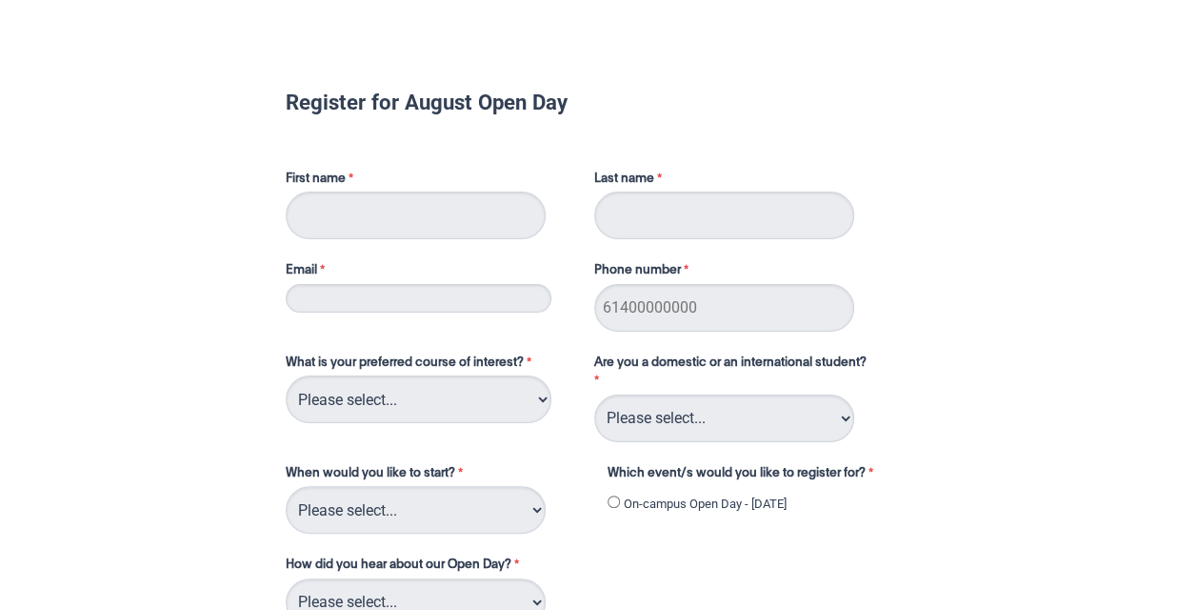
type input "Marlee"
type input "Kemsley"
type input "[EMAIL_ADDRESS][DOMAIN_NAME]"
type input "0478453487"
click at [419, 397] on select "Please select... 2D Animation Acting Audio Engineering Circus Arts Comedy Digit…" at bounding box center [419, 399] width 266 height 48
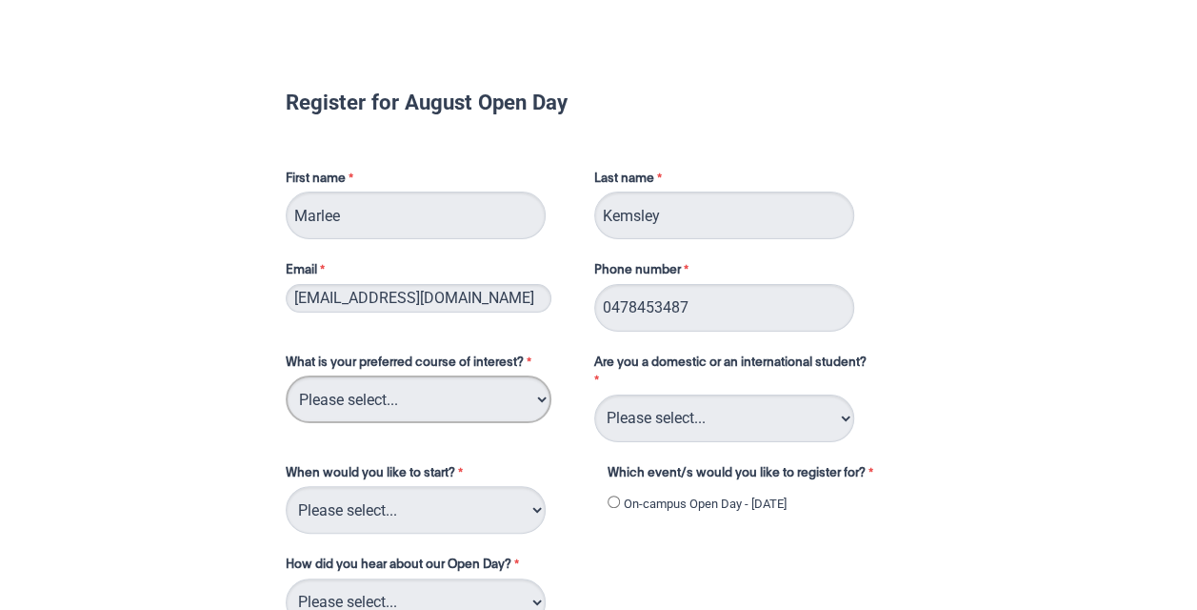
select select "tfa_111"
click at [286, 375] on select "Please select... 2D Animation Acting Audio Engineering Circus Arts Comedy Digit…" at bounding box center [419, 399] width 266 height 48
click at [520, 388] on select "Please select... 2D Animation Acting Audio Engineering Circus Arts Comedy Digit…" at bounding box center [419, 399] width 266 height 48
click at [133, 377] on div "Register for August Open Day First name [PERSON_NAME] Last name [PERSON_NAME] E…" at bounding box center [599, 480] width 1182 height 934
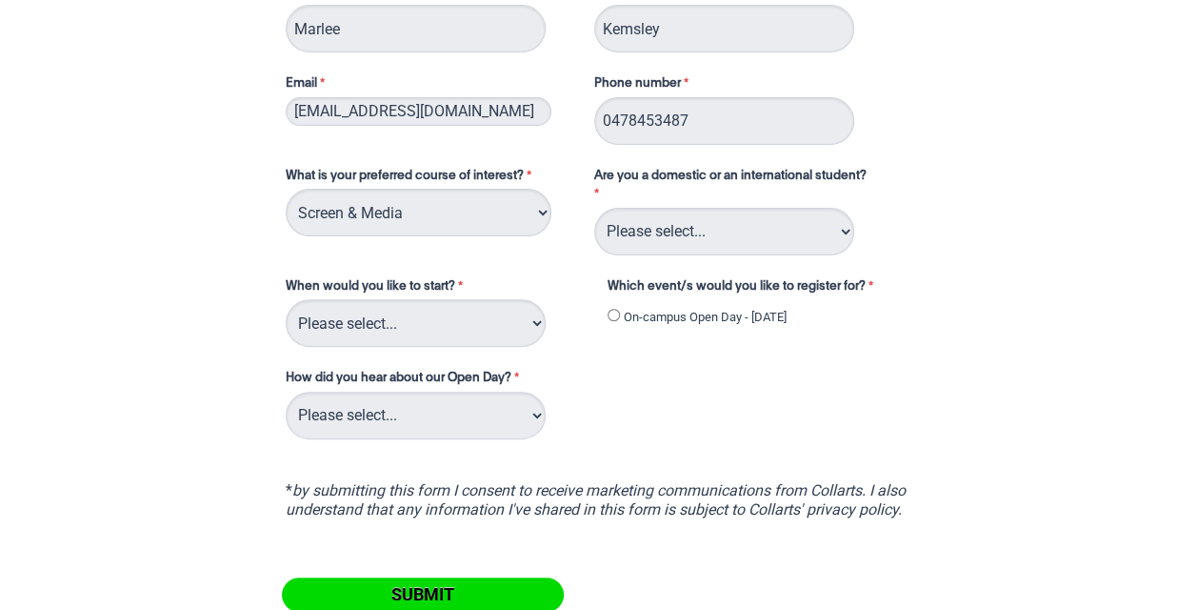
scroll to position [193, 0]
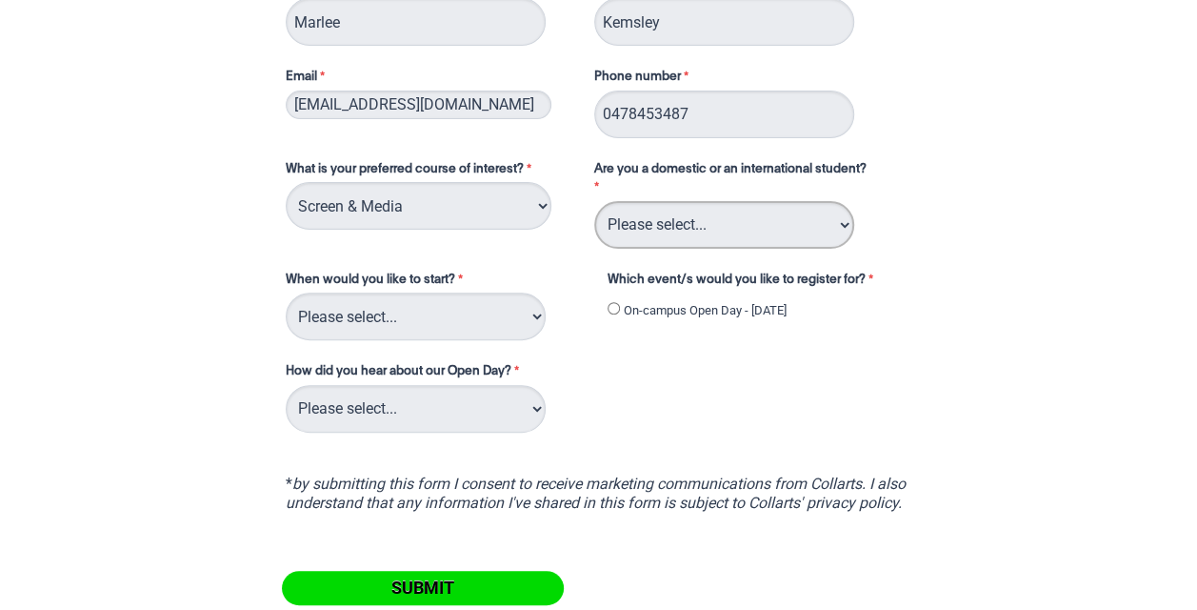
click at [691, 235] on select "Please select... Domestic Student International Student" at bounding box center [724, 225] width 260 height 48
select select "tfa_126"
click at [594, 201] on select "Please select... Domestic Student International Student" at bounding box center [724, 225] width 260 height 48
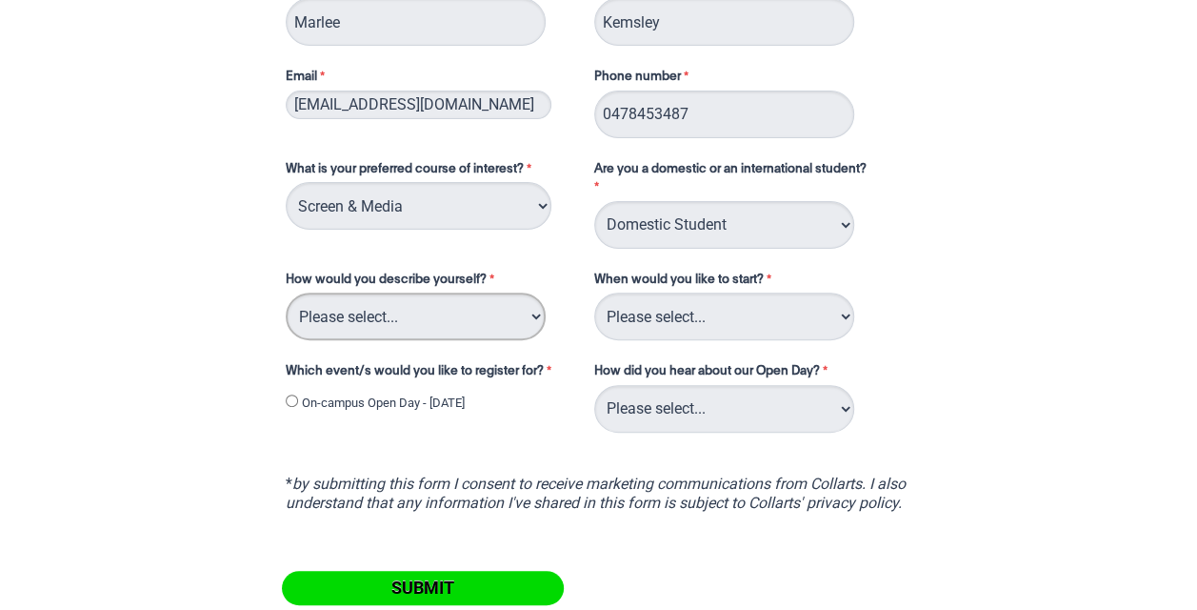
click at [446, 318] on select "Please select... I've completed Year 12 I'm looking for a career change I'm alr…" at bounding box center [416, 316] width 260 height 48
select select "tfa_69"
click at [286, 292] on select "Please select... I've completed Year 12 I'm looking for a career change I'm alr…" at bounding box center [416, 316] width 260 height 48
click at [743, 320] on select "Please select... Trimester 3 2025, starting [DATE] Trimester 1 2026, starting […" at bounding box center [724, 316] width 260 height 48
select select "tfa_234"
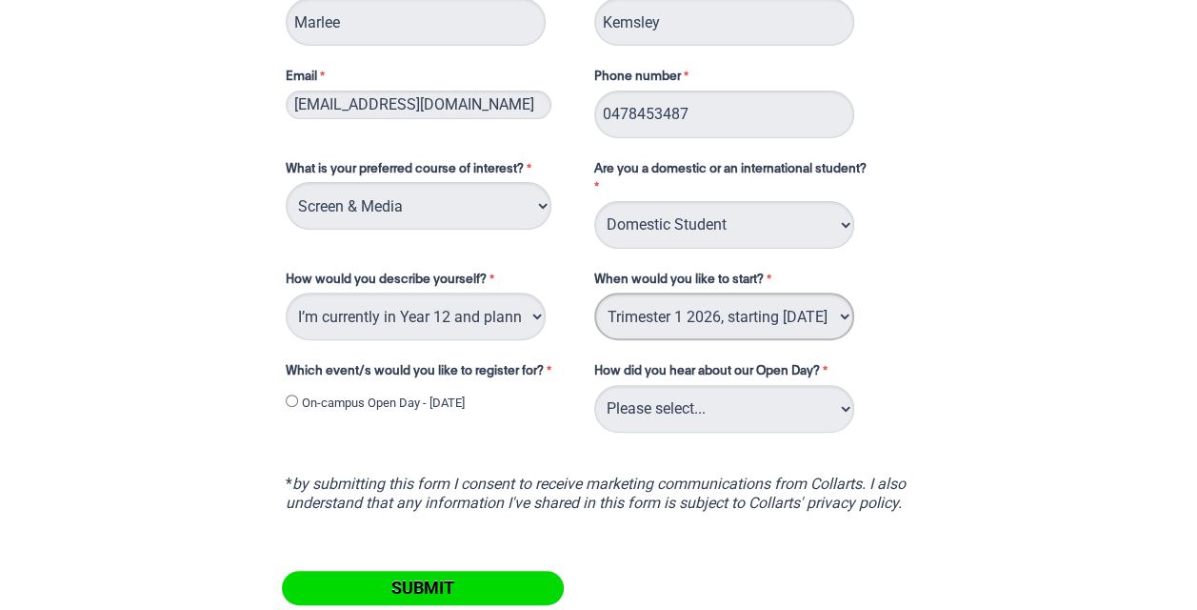
click at [594, 292] on select "Please select... Trimester 3 2025, starting [DATE] Trimester 1 2026, starting […" at bounding box center [724, 316] width 260 height 48
click at [733, 410] on select "Please select... Career Advisor Career Expo Collarts Newsletter/Email Collarts …" at bounding box center [724, 409] width 260 height 48
select select "tfa_137"
click at [594, 385] on select "Please select... Career Advisor Career Expo Collarts Newsletter/Email Collarts …" at bounding box center [724, 409] width 260 height 48
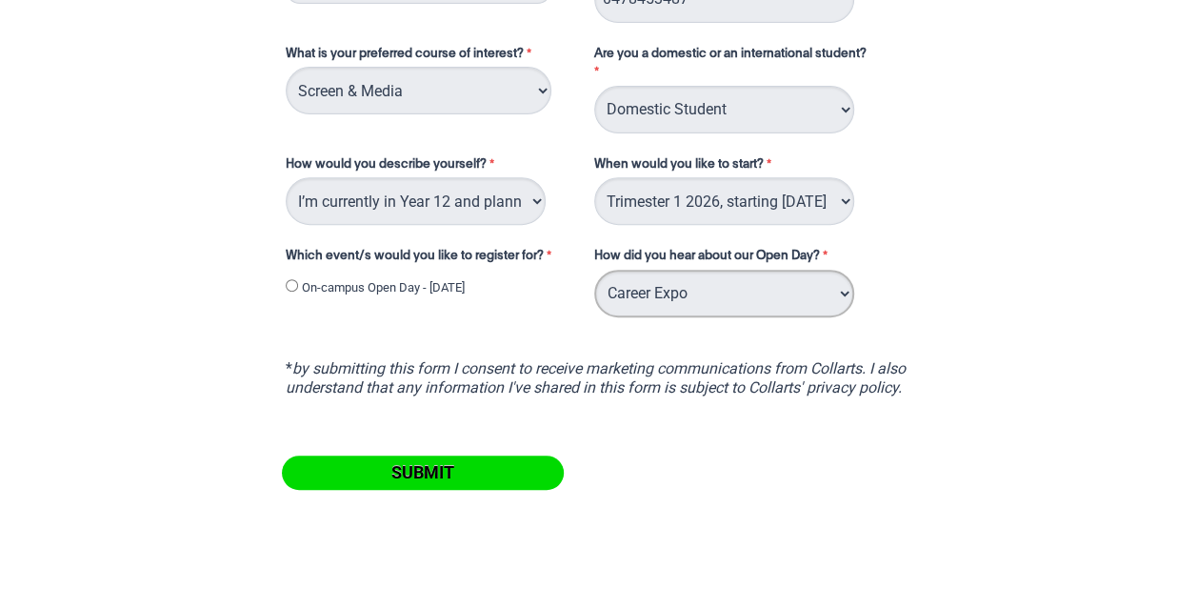
scroll to position [308, 0]
click at [290, 284] on input "On-campus Open Day - [DATE]" at bounding box center [292, 286] width 12 height 12
radio input "true"
click at [378, 481] on input "Submit" at bounding box center [423, 473] width 282 height 34
